Goal: Navigation & Orientation: Find specific page/section

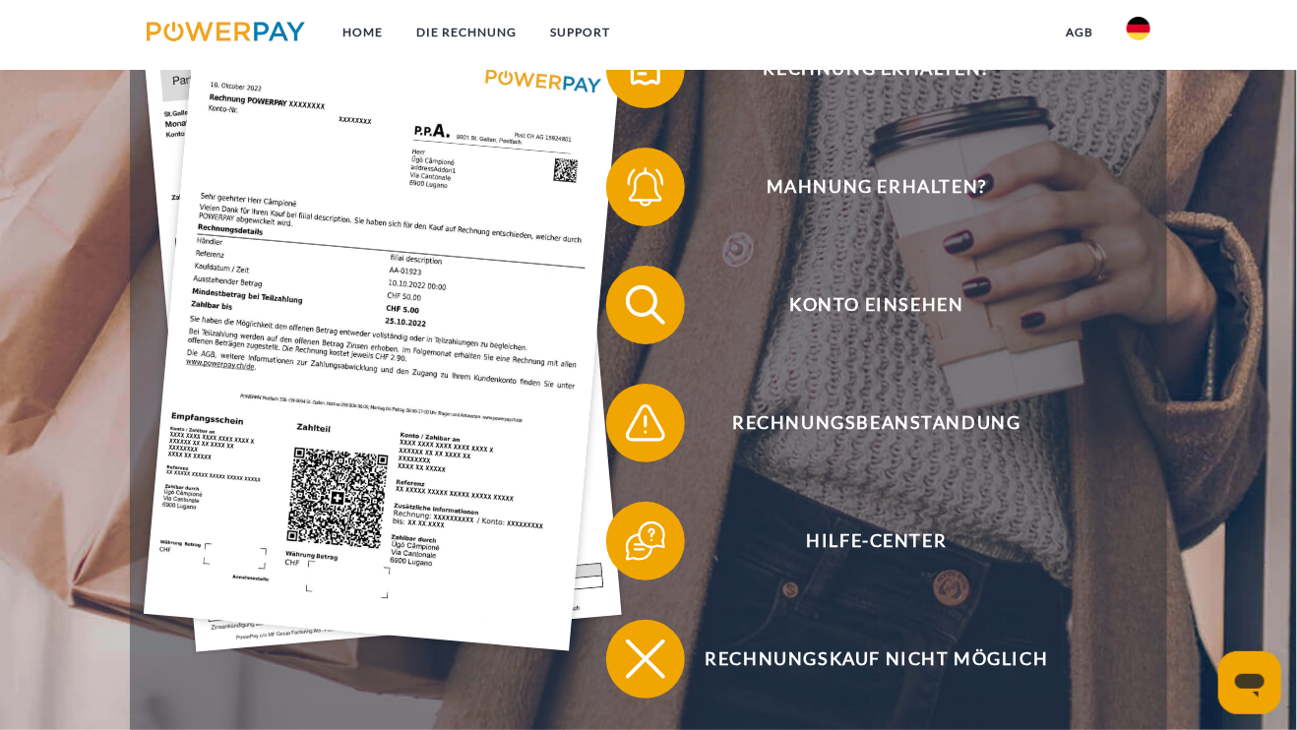
scroll to position [262, 0]
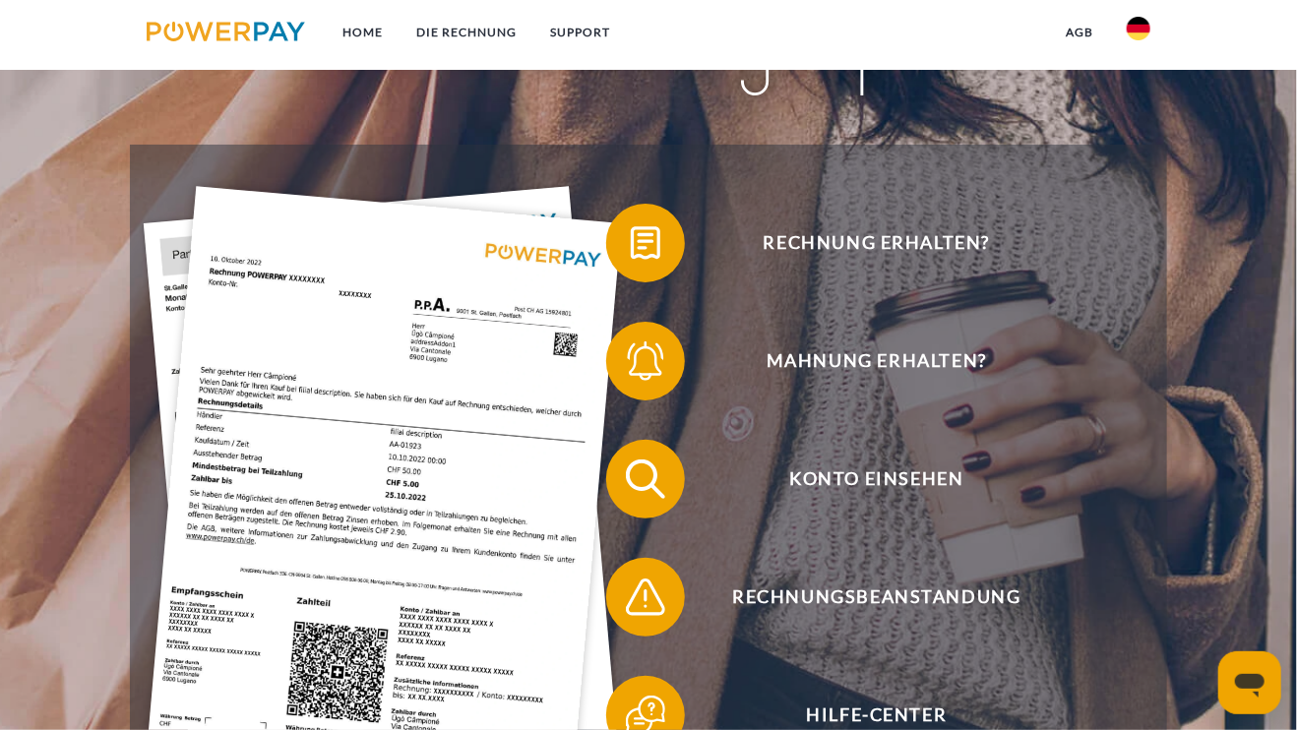
click at [1135, 26] on img at bounding box center [1138, 29] width 24 height 24
click at [1142, 90] on img at bounding box center [1138, 93] width 24 height 24
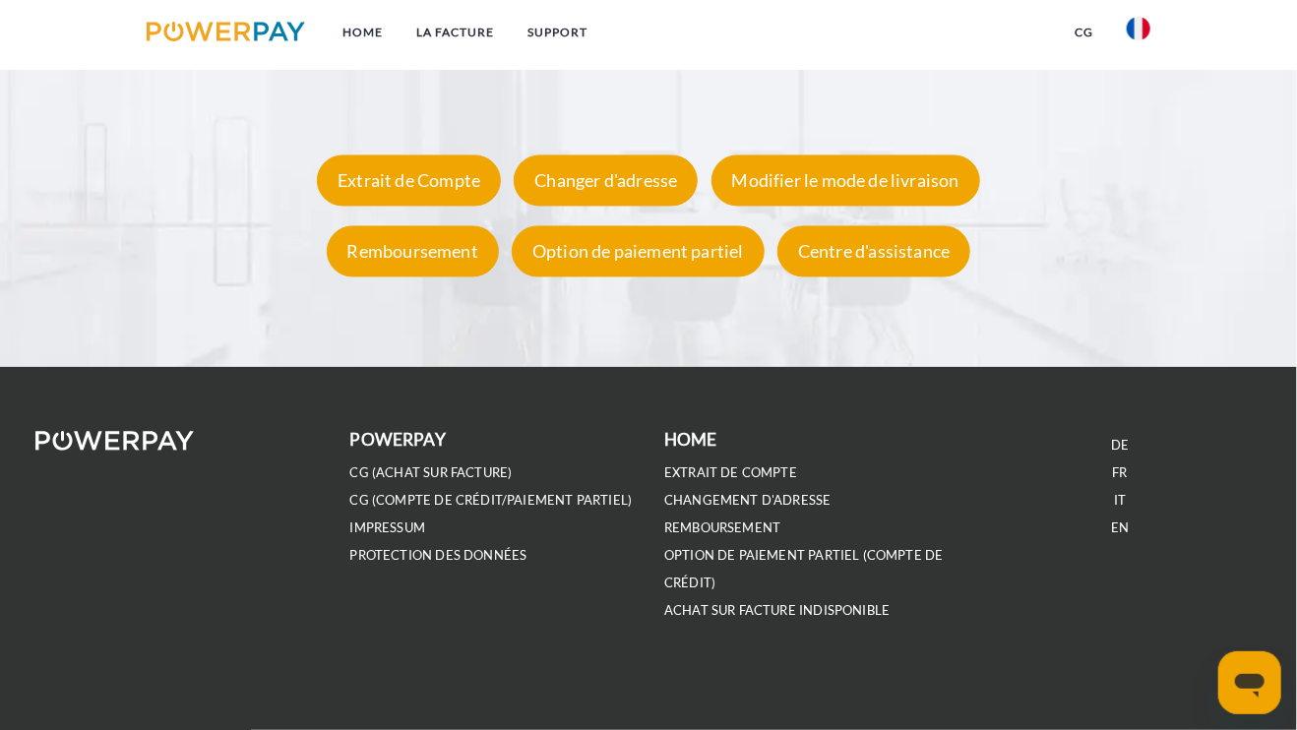
scroll to position [3368, 0]
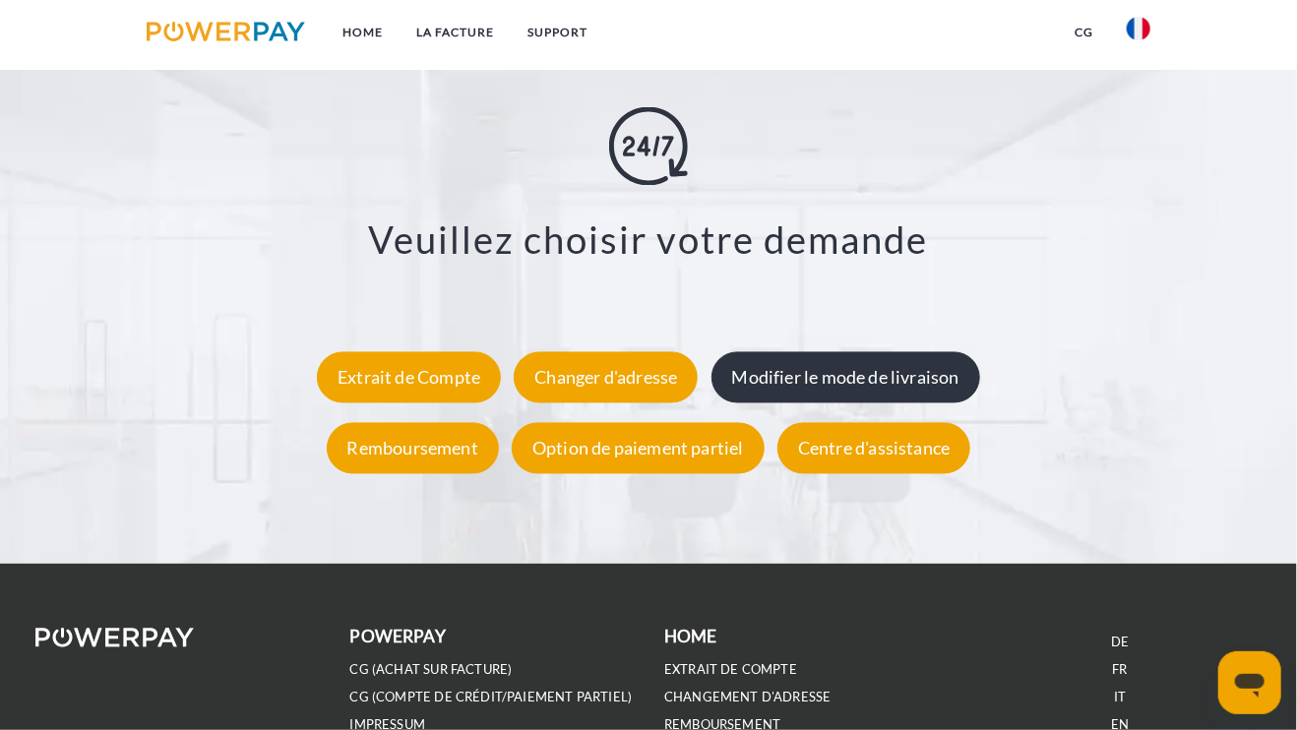
click at [815, 395] on div "Modifier le mode de livraison" at bounding box center [845, 376] width 269 height 51
